Goal: Task Accomplishment & Management: Complete application form

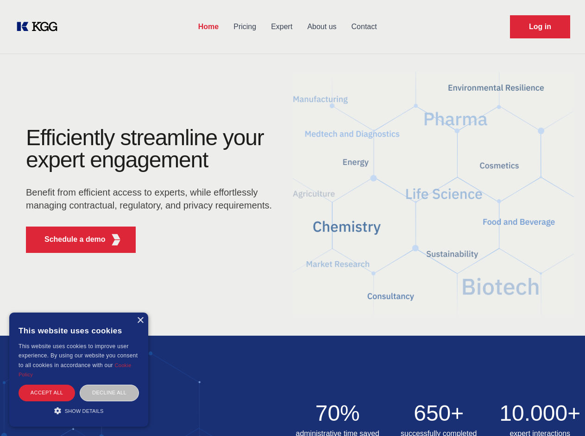
click at [292, 218] on div "Efficiently streamline your expert engagement Benefit from efficient access to …" at bounding box center [151, 194] width 281 height 134
click at [69, 240] on p "Schedule a demo" at bounding box center [74, 239] width 61 height 11
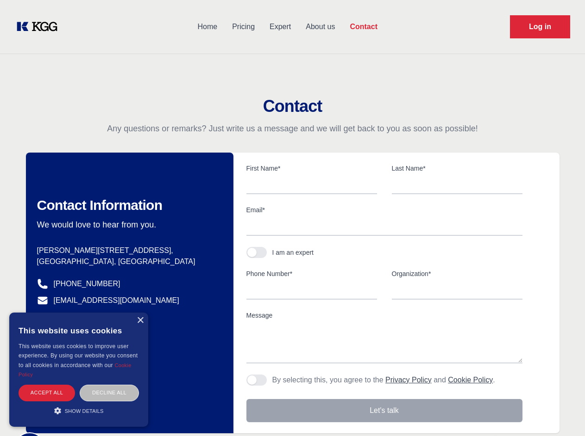
click at [140, 321] on div "× This website uses cookies This website uses cookies to improve user experienc…" at bounding box center [78, 370] width 139 height 114
click at [47, 393] on div "Accept all" at bounding box center [47, 393] width 56 height 16
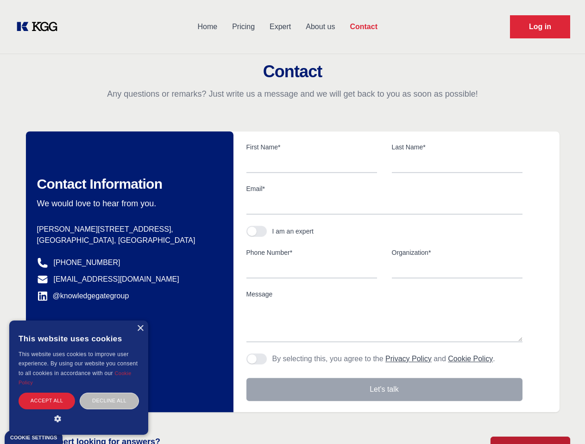
click at [109, 393] on div "Decline all" at bounding box center [109, 401] width 59 height 16
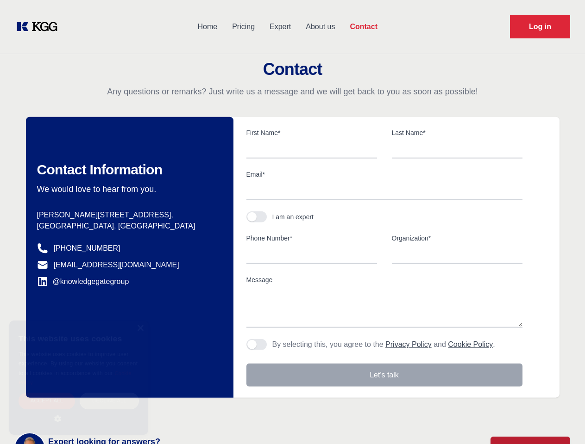
click at [79, 411] on main "Contact Any questions or remarks? Just write us a message and we will get back …" at bounding box center [292, 241] width 585 height 482
